Goal: Book appointment/travel/reservation

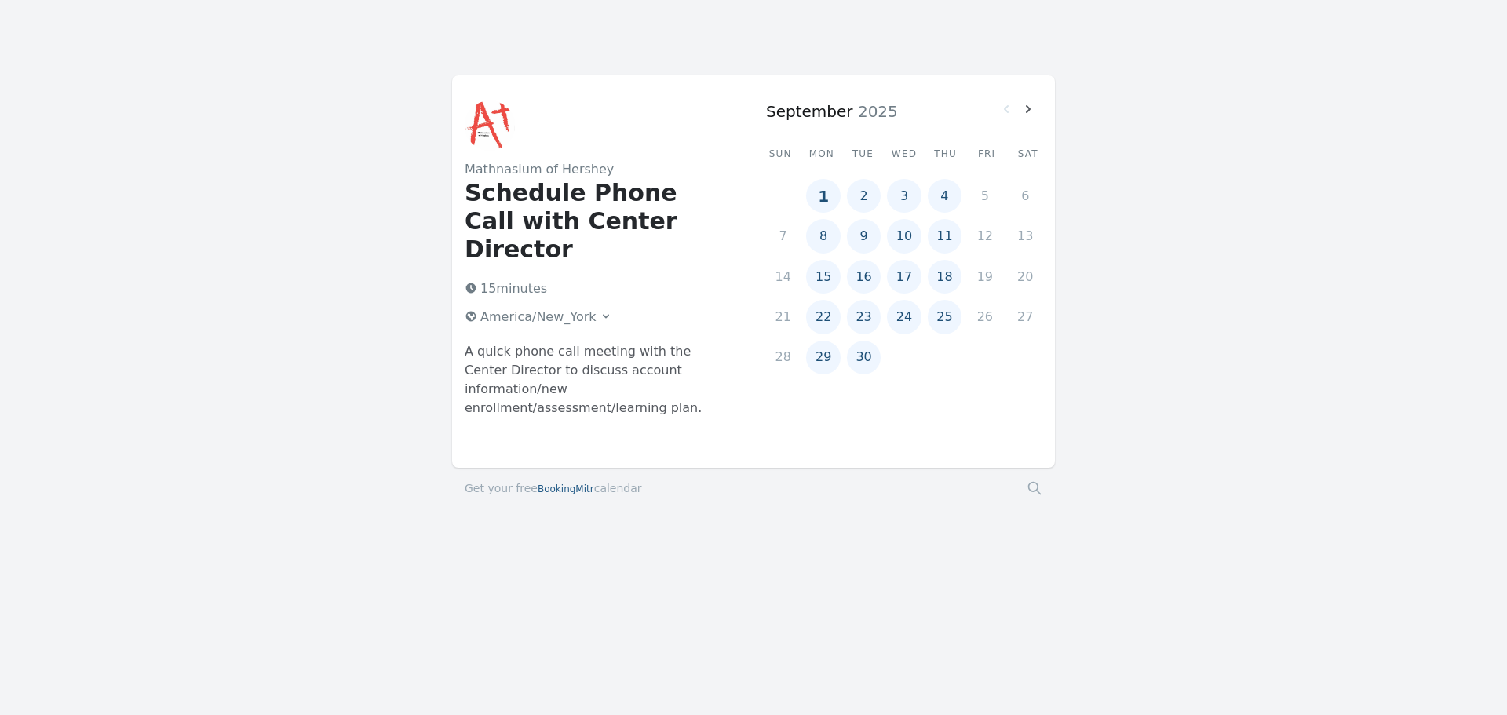
click at [860, 195] on button "2" at bounding box center [864, 196] width 34 height 34
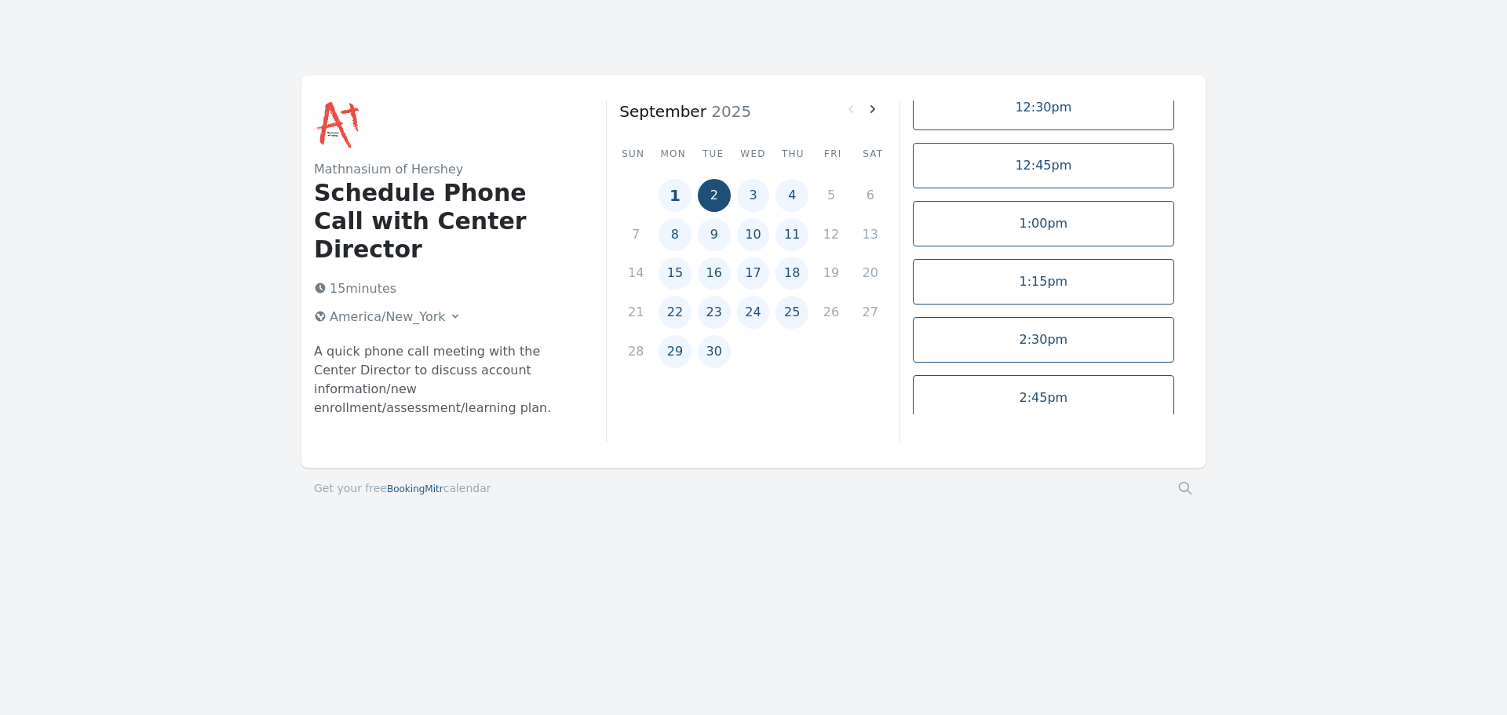
scroll to position [69, 0]
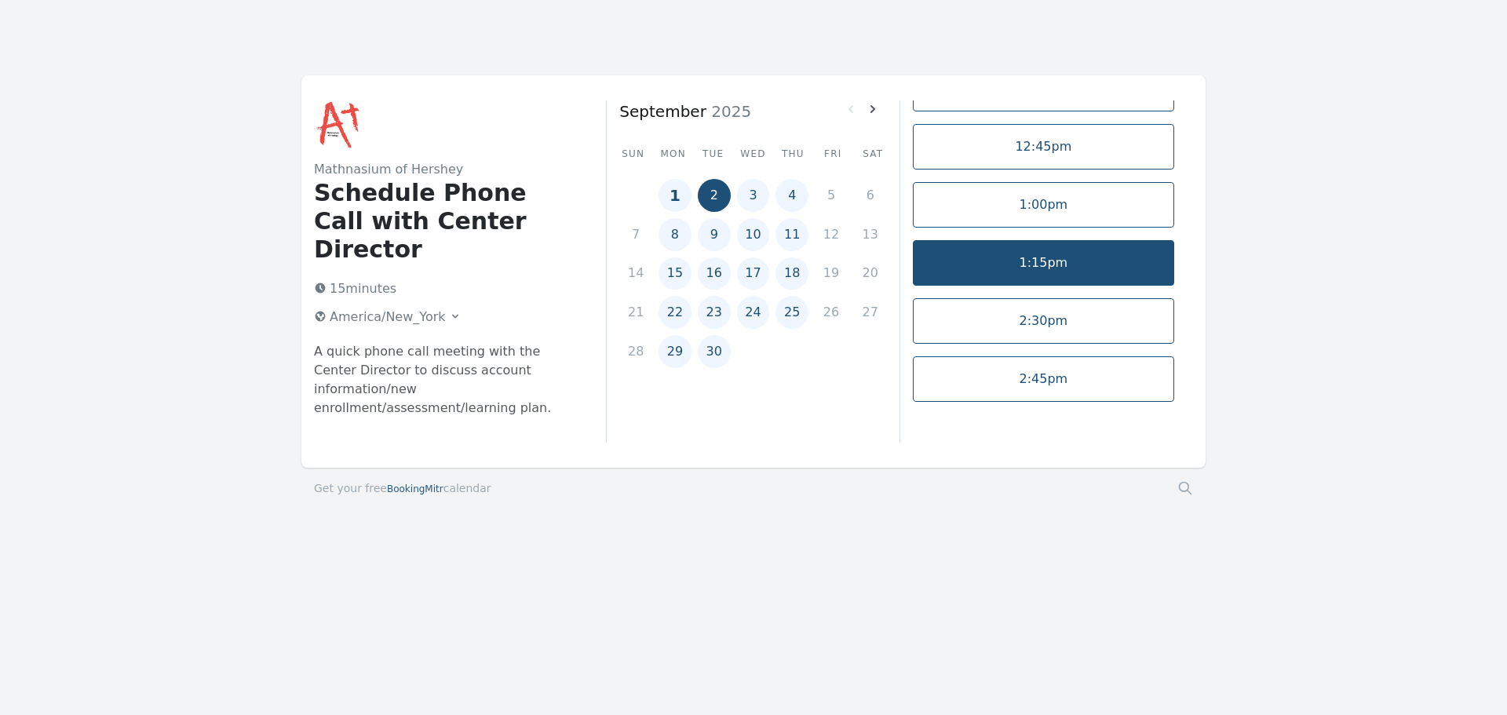
click at [1052, 259] on link "1:15pm" at bounding box center [1043, 263] width 261 height 46
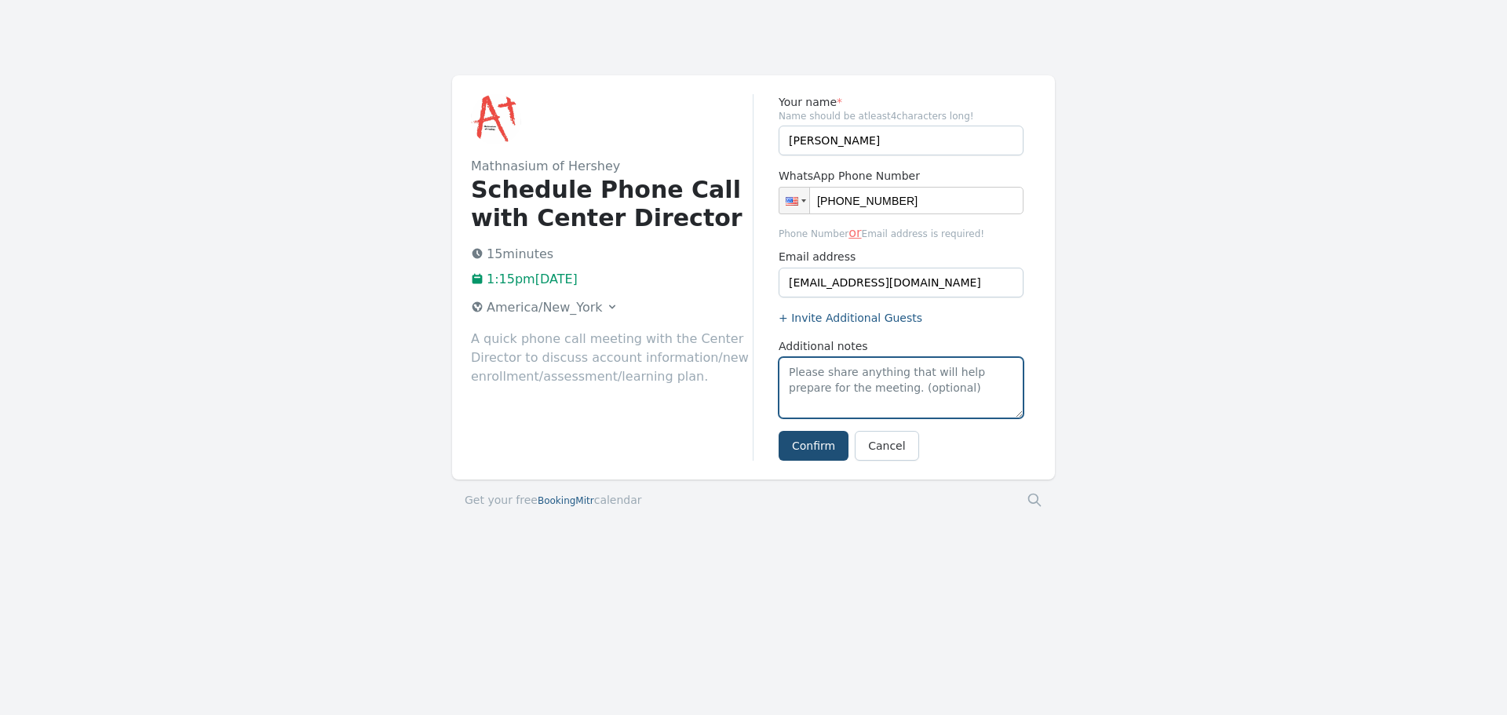
click at [827, 389] on textarea "Additional notes" at bounding box center [901, 387] width 245 height 61
type textarea "Please call me directly at [PHONE_NUMBER] Thanks [PERSON_NAME]"
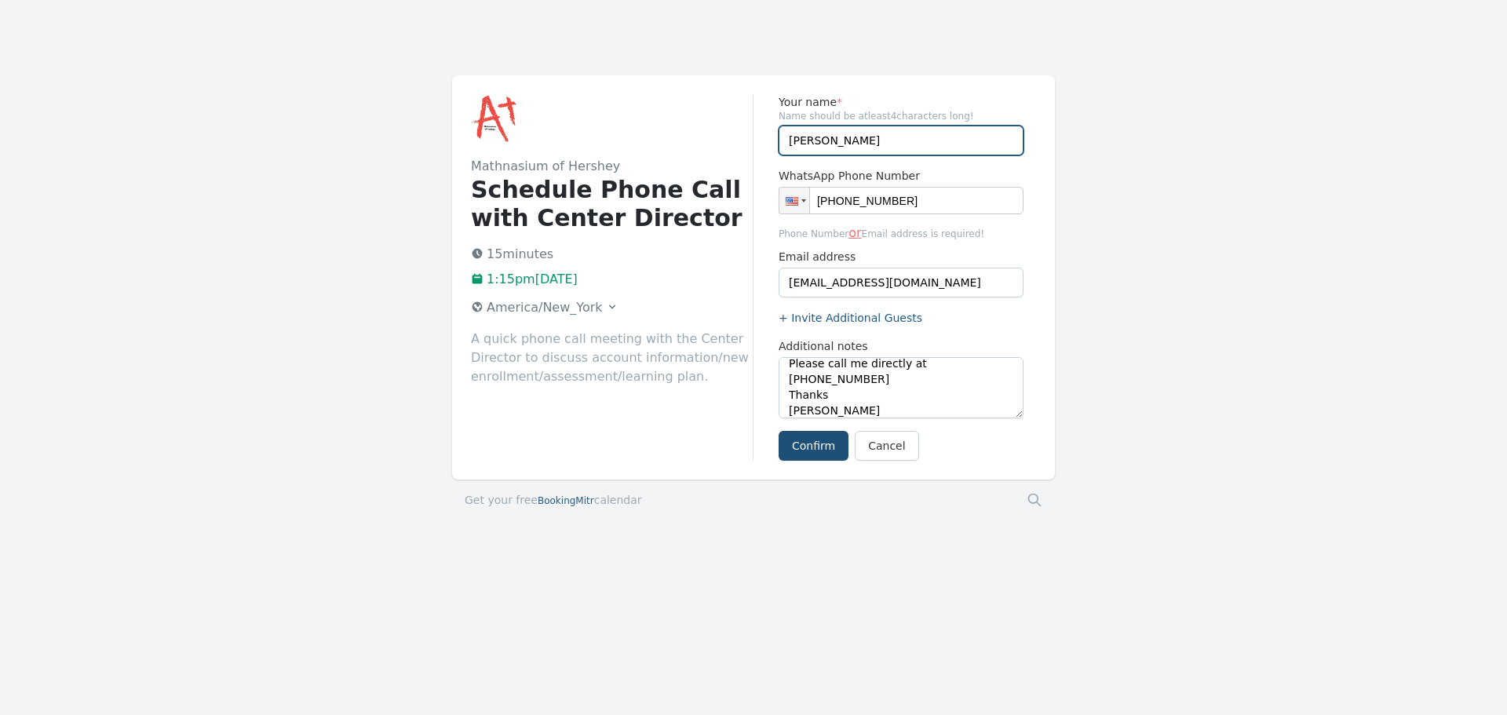
drag, startPoint x: 821, startPoint y: 136, endPoint x: 766, endPoint y: 136, distance: 55.0
click at [766, 136] on div "Your name * Name should be atleast 4 characters long! [PERSON_NAME] WhatsApp Ph…" at bounding box center [895, 277] width 283 height 367
type input "[PERSON_NAME]"
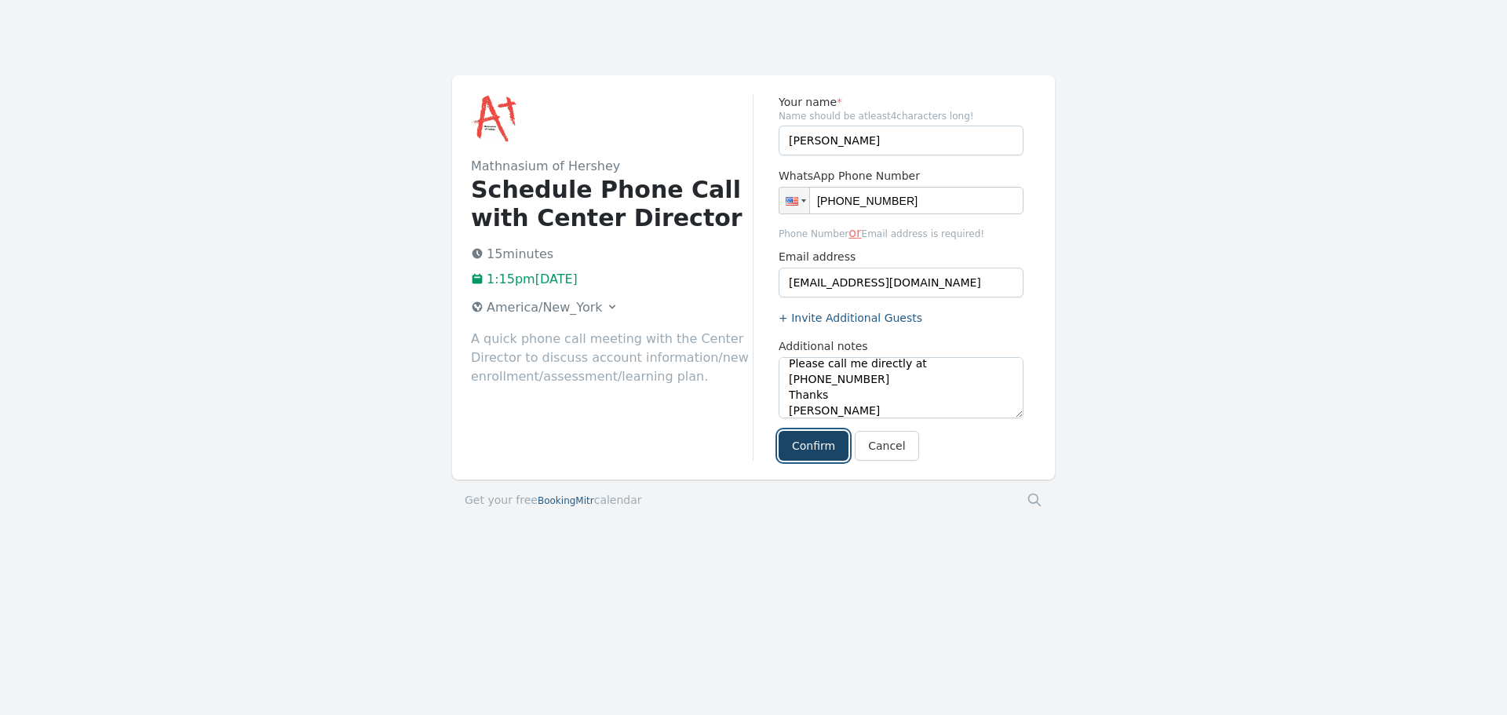
click at [806, 443] on button "Confirm" at bounding box center [814, 446] width 70 height 30
